Goal: Participate in discussion: Engage in conversation with other users on a specific topic

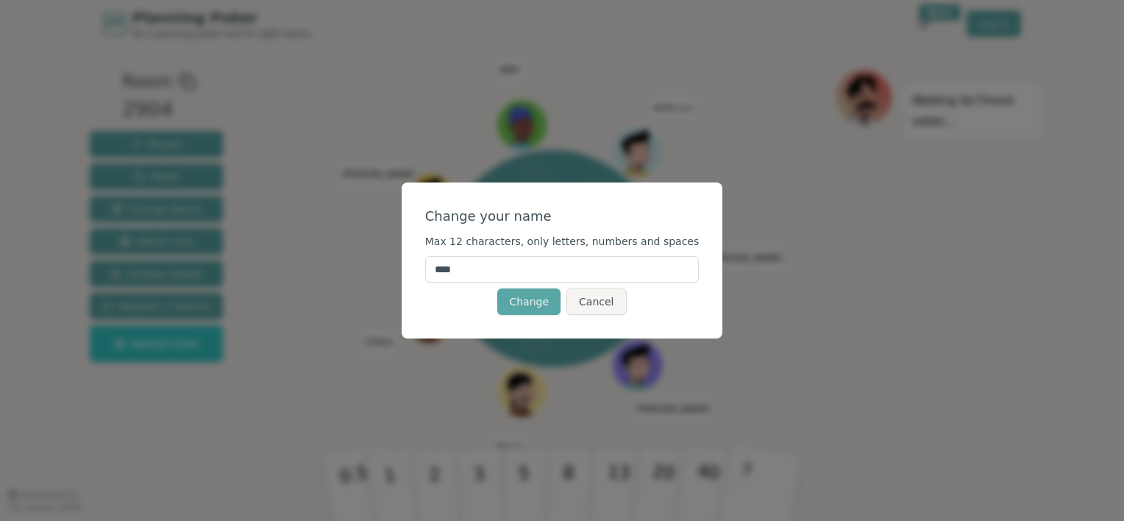
click at [464, 274] on input "****" at bounding box center [562, 269] width 274 height 26
type input "******"
click at [443, 302] on div "Change your name Max 12 characters, only letters, numbers and spaces ****** Cha…" at bounding box center [563, 260] width 322 height 156
click at [518, 302] on button "Change" at bounding box center [528, 301] width 63 height 26
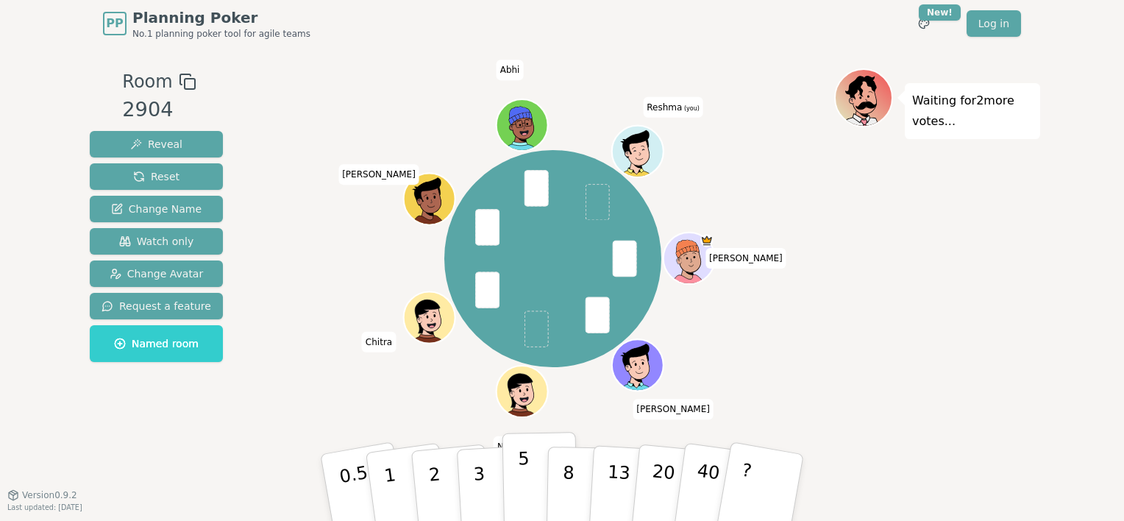
click at [517, 495] on button "5" at bounding box center [540, 488] width 76 height 112
click at [525, 471] on p "5" at bounding box center [524, 487] width 13 height 79
drag, startPoint x: 560, startPoint y: 400, endPoint x: 546, endPoint y: 327, distance: 74.2
click at [549, 327] on div "Room 2904 Reveal Reset Change Name Watch only Change Avatar Request a feature N…" at bounding box center [562, 270] width 956 height 405
click at [535, 330] on span at bounding box center [537, 328] width 24 height 36
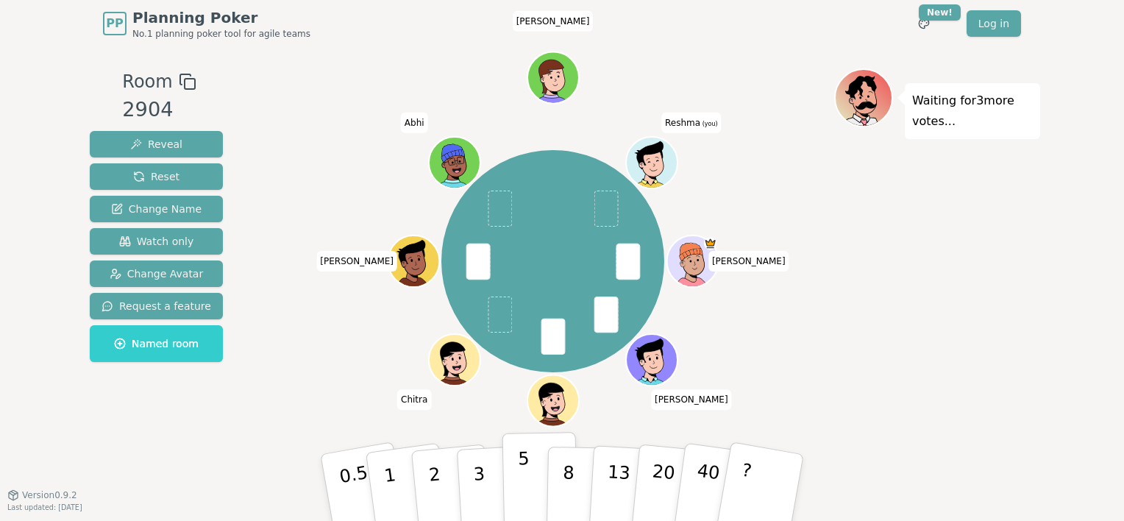
click at [522, 475] on p "5" at bounding box center [524, 487] width 13 height 79
click at [437, 474] on p "2" at bounding box center [436, 490] width 19 height 80
click at [478, 480] on p "3" at bounding box center [480, 489] width 16 height 80
click at [476, 473] on p "3" at bounding box center [480, 489] width 16 height 80
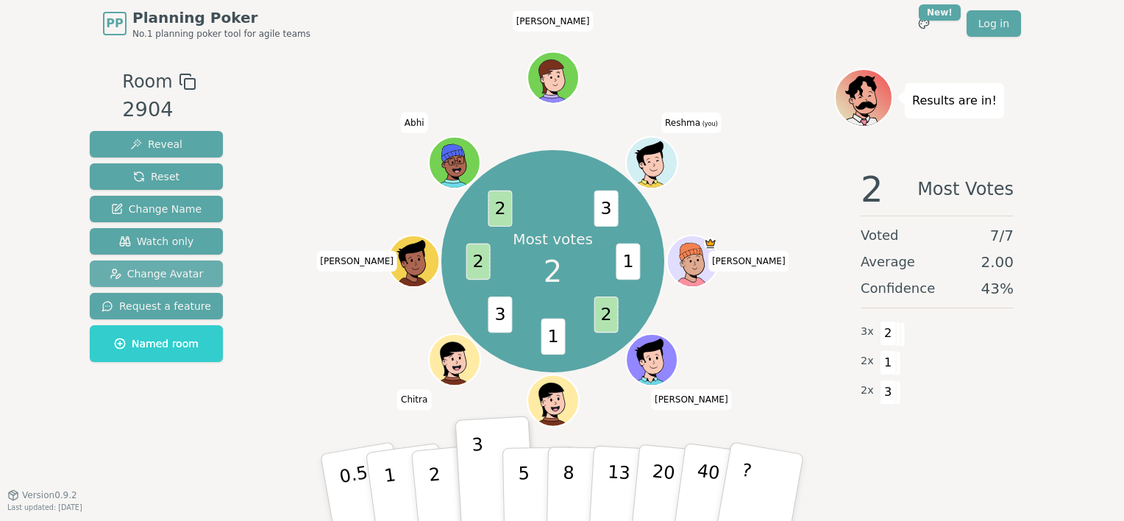
click at [150, 276] on span "Change Avatar" at bounding box center [157, 273] width 94 height 15
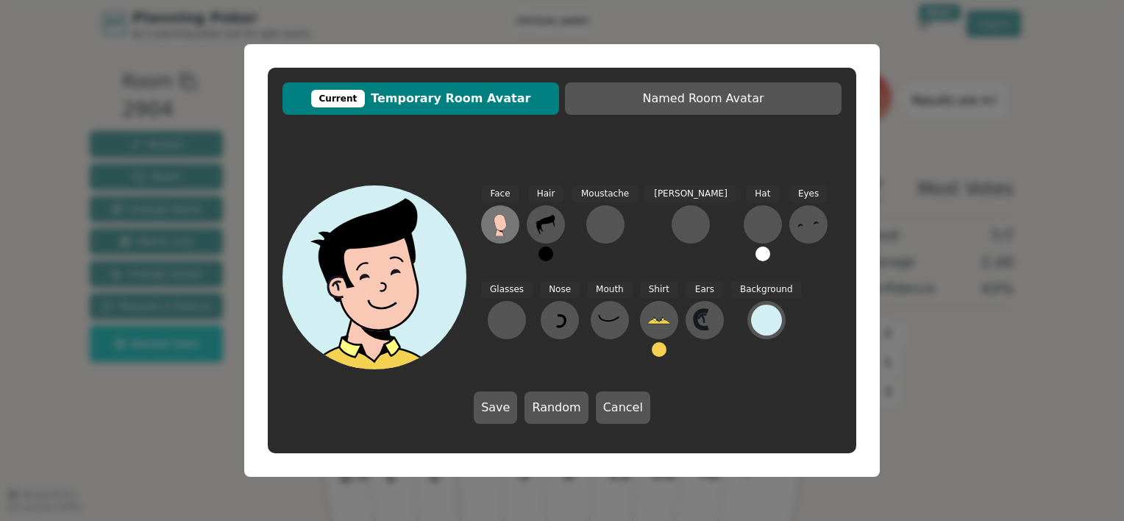
click at [497, 225] on icon at bounding box center [500, 222] width 13 height 16
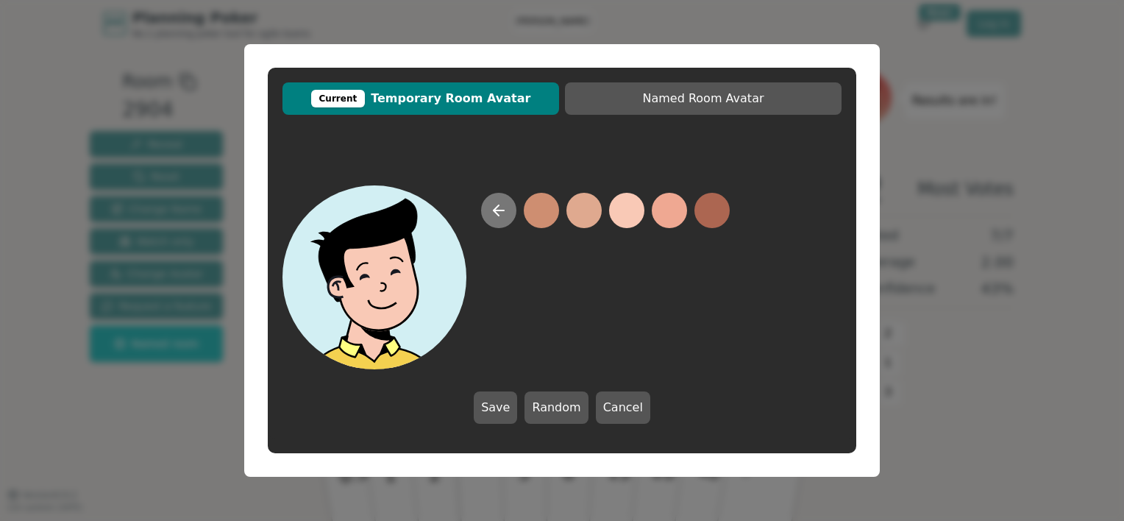
click at [494, 203] on icon at bounding box center [499, 211] width 18 height 18
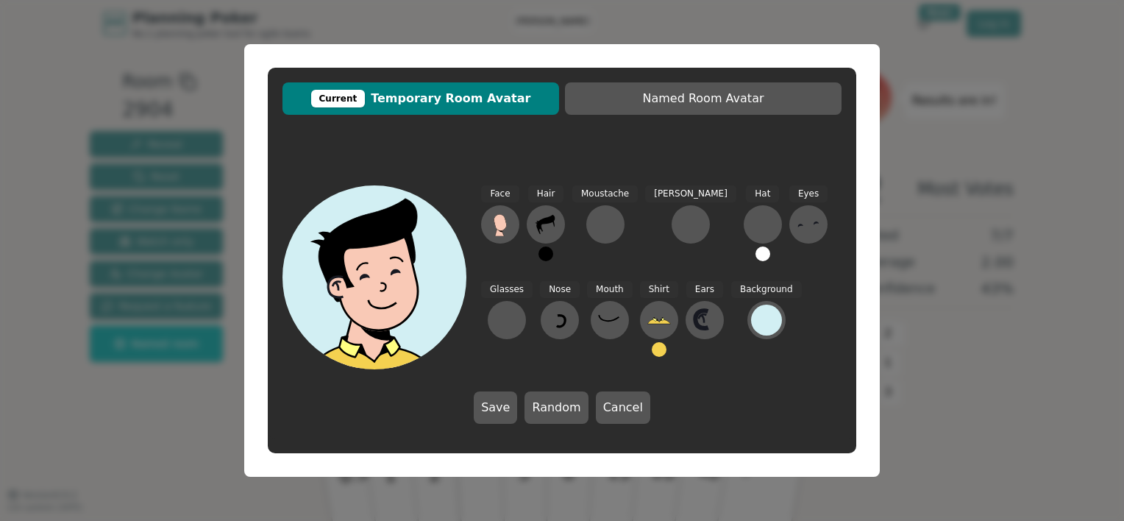
click at [383, 269] on icon at bounding box center [380, 275] width 184 height 24
click at [617, 410] on button "Cancel" at bounding box center [623, 407] width 54 height 32
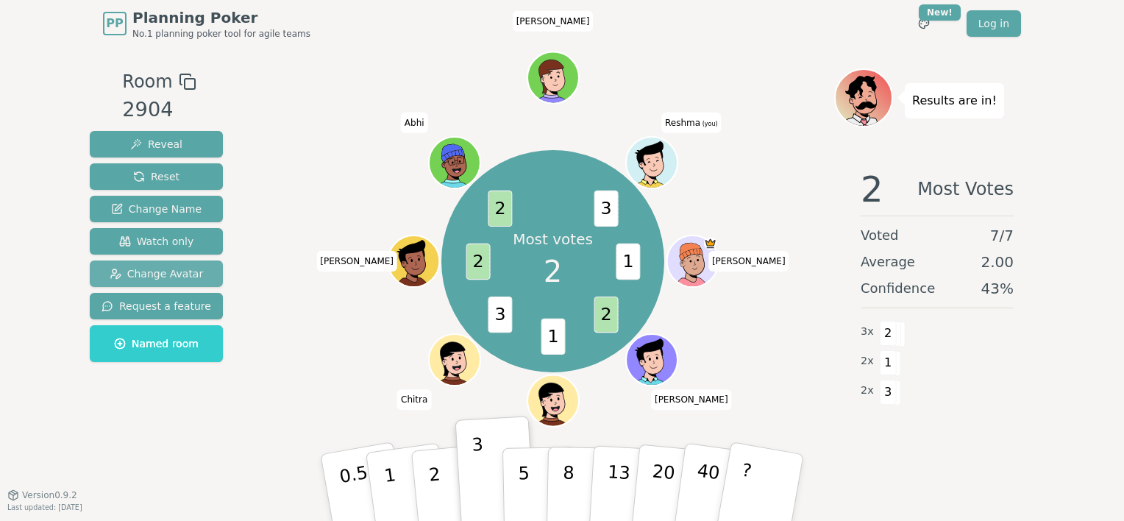
click at [161, 269] on span "Change Avatar" at bounding box center [157, 273] width 94 height 15
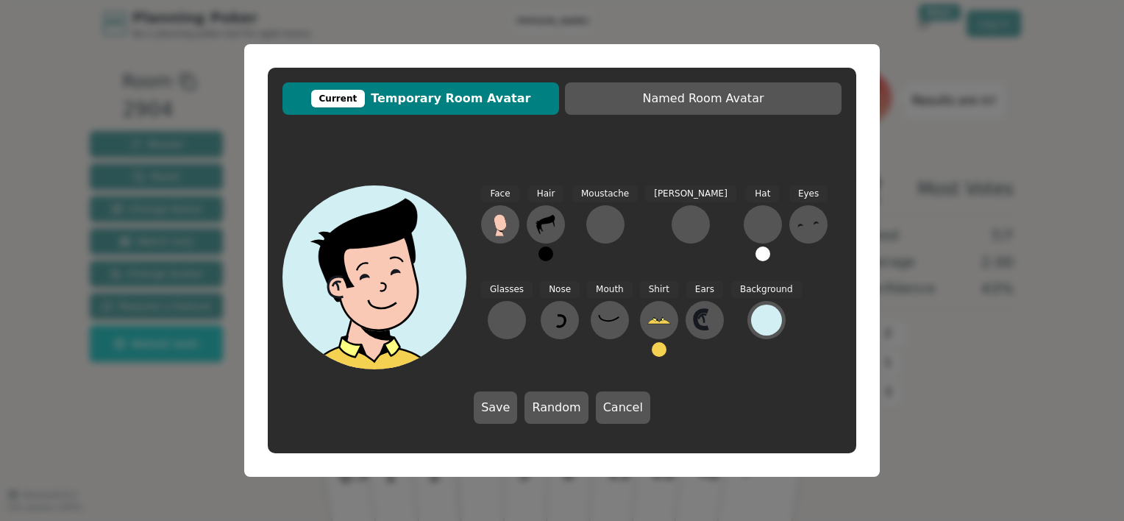
click at [144, 418] on div "Current Temporary Room Avatar Named Room Avatar Face Hair Moustache [PERSON_NAM…" at bounding box center [562, 260] width 1124 height 521
